Goal: Information Seeking & Learning: Learn about a topic

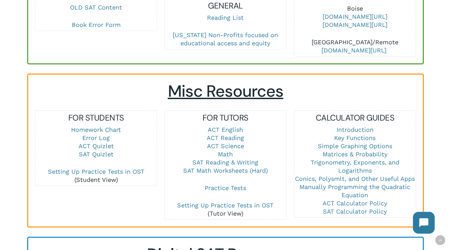
scroll to position [399, 0]
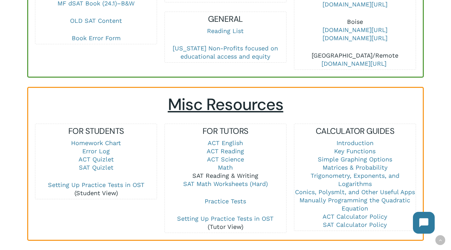
click at [226, 172] on link "SAT Reading & Writing" at bounding box center [225, 175] width 66 height 7
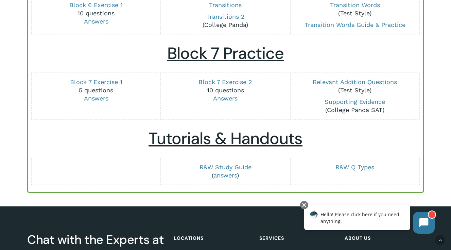
scroll to position [858, 0]
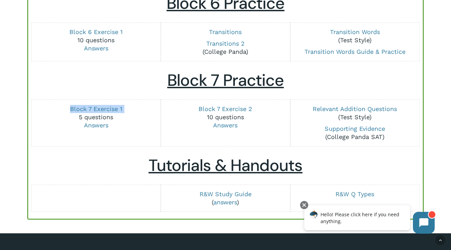
click at [159, 101] on div "Block 7 Exercise 1 5 questions Answers" at bounding box center [96, 122] width 130 height 47
click at [72, 162] on h2 "Tutorials & Handouts" at bounding box center [225, 165] width 381 height 20
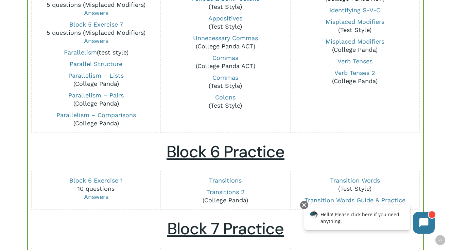
scroll to position [731, 0]
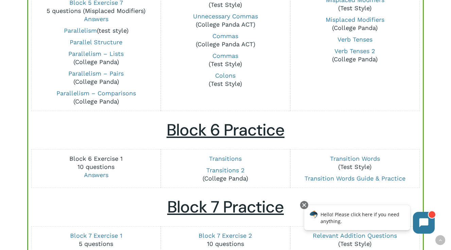
click at [118, 158] on link "Block 6 Exercise 1" at bounding box center [95, 158] width 53 height 7
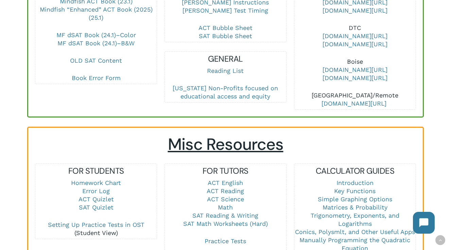
scroll to position [358, 0]
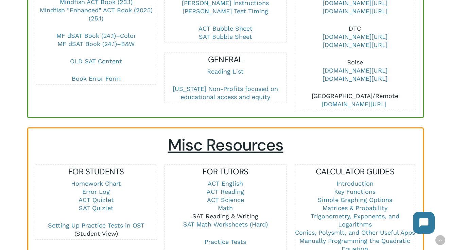
click at [223, 212] on link "SAT Reading & Writing" at bounding box center [225, 215] width 66 height 7
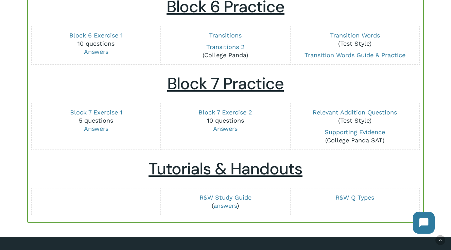
scroll to position [855, 0]
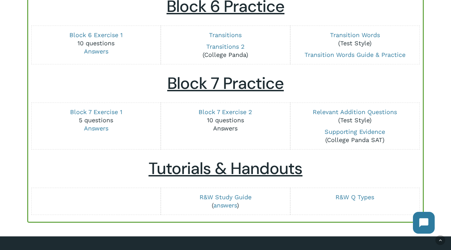
click at [217, 128] on link "Answers" at bounding box center [225, 127] width 24 height 7
click at [98, 51] on link "Answers" at bounding box center [96, 51] width 24 height 7
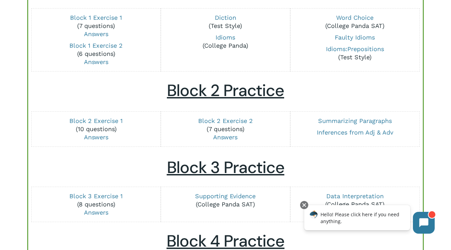
scroll to position [239, 0]
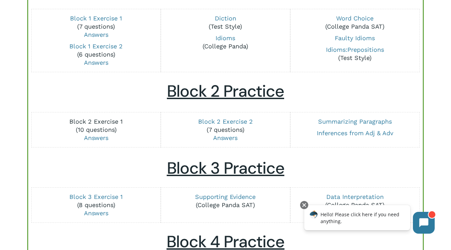
click at [116, 120] on link "Block 2 Exercise 1" at bounding box center [95, 121] width 53 height 7
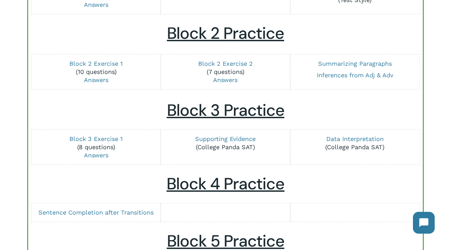
scroll to position [282, 0]
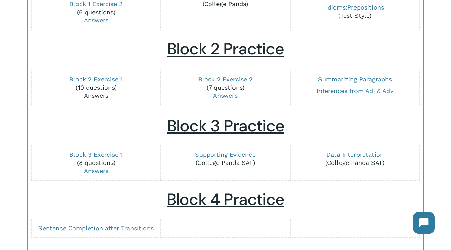
click at [92, 95] on link "Answers" at bounding box center [96, 95] width 24 height 7
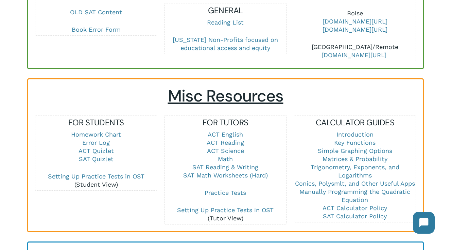
scroll to position [411, 0]
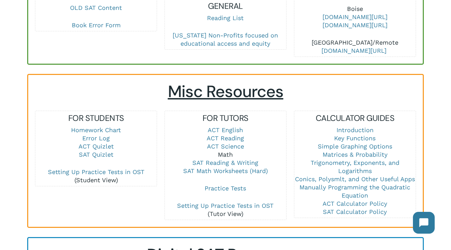
click at [229, 151] on link "Math" at bounding box center [225, 154] width 15 height 7
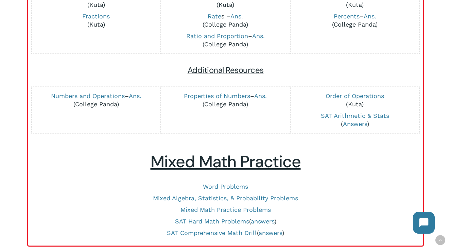
scroll to position [281, 0]
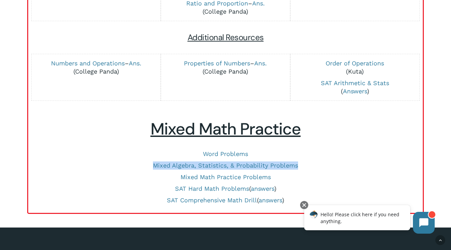
click at [70, 163] on p "Mixed Algebra, Statistics, & Probability Problems" at bounding box center [225, 165] width 381 height 8
